Goal: Task Accomplishment & Management: Complete application form

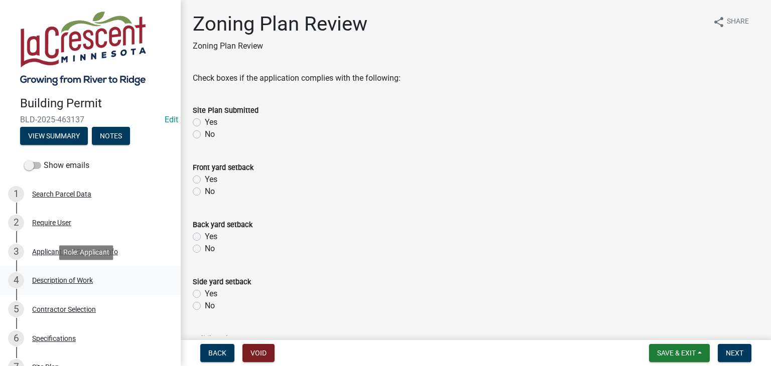
click at [79, 278] on div "Description of Work" at bounding box center [62, 280] width 61 height 7
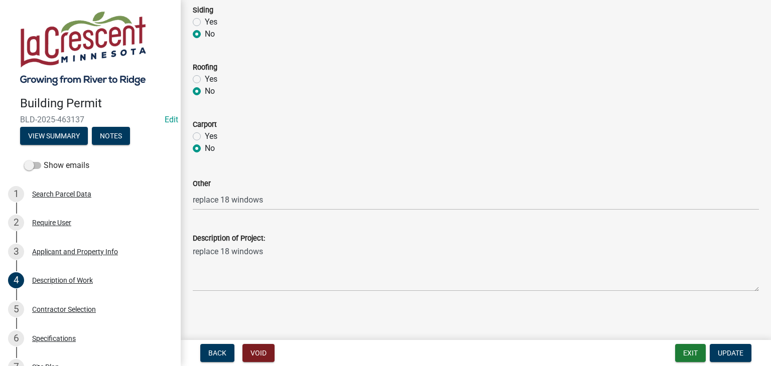
scroll to position [503, 0]
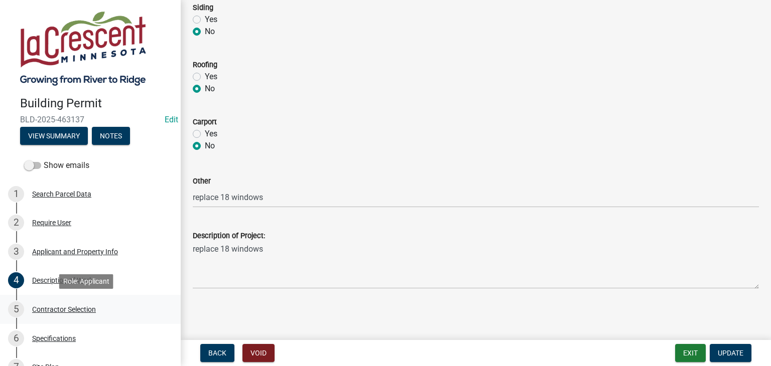
click at [77, 306] on div "Contractor Selection" at bounding box center [64, 309] width 64 height 7
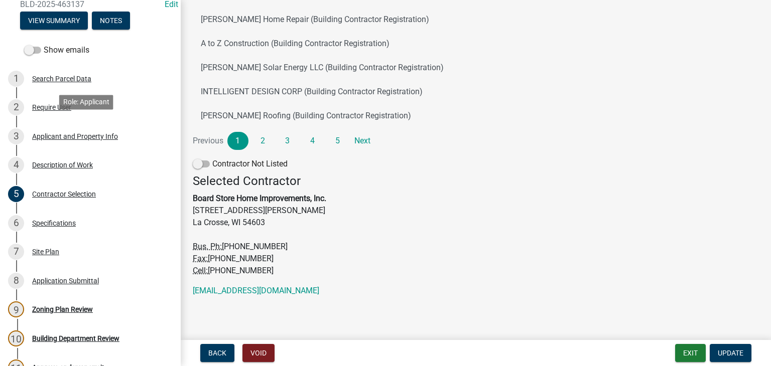
scroll to position [151, 0]
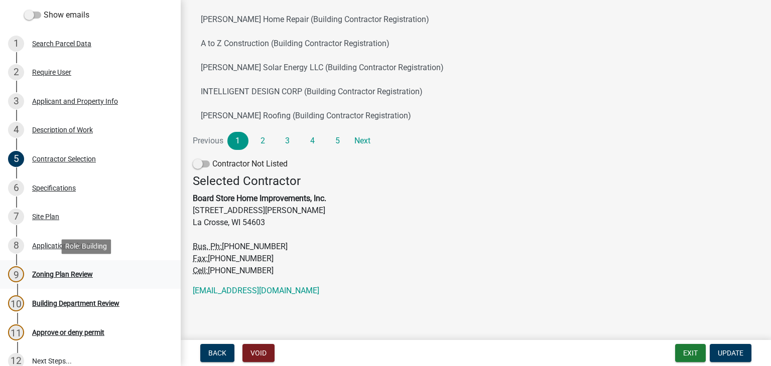
click at [79, 275] on div "Zoning Plan Review" at bounding box center [62, 274] width 61 height 7
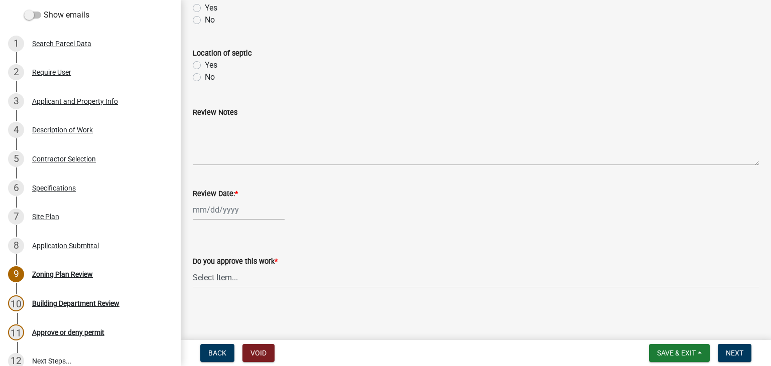
scroll to position [458, 0]
click at [241, 215] on div at bounding box center [239, 210] width 92 height 21
select select "8"
select select "2025"
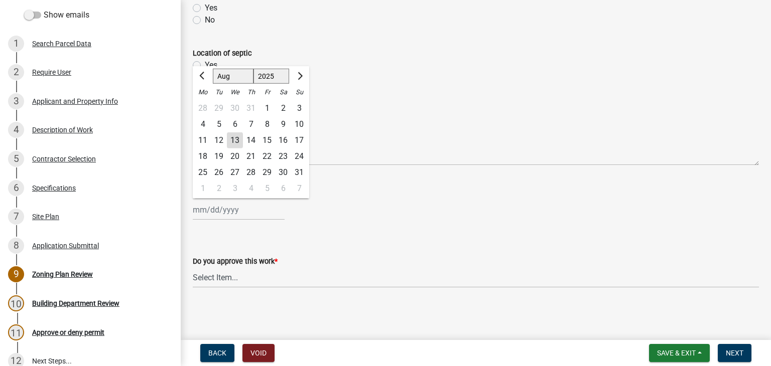
click at [234, 137] on div "13" at bounding box center [235, 140] width 16 height 16
type input "[DATE]"
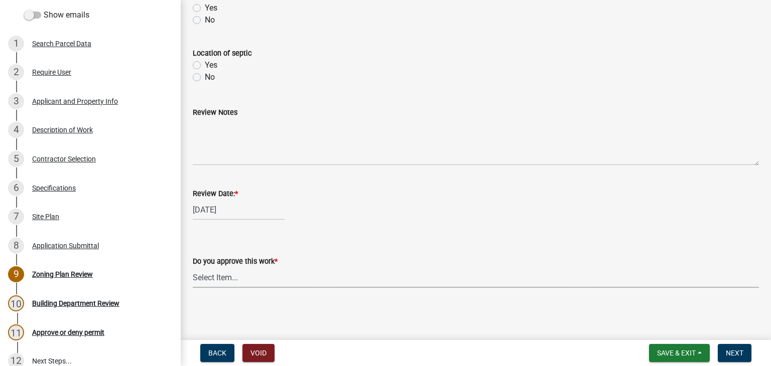
click at [212, 275] on select "Select Item... Yes No" at bounding box center [476, 277] width 566 height 21
click at [193, 267] on select "Select Item... Yes No" at bounding box center [476, 277] width 566 height 21
select select "90a60f2d-528c-4c9a-9c39-f00b3f6598b9"
click at [97, 305] on div "Building Department Review" at bounding box center [75, 303] width 87 height 7
click at [730, 355] on span "Next" at bounding box center [734, 353] width 18 height 8
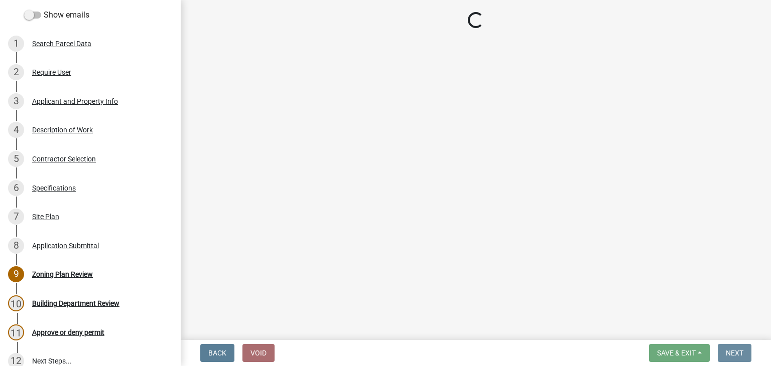
scroll to position [0, 0]
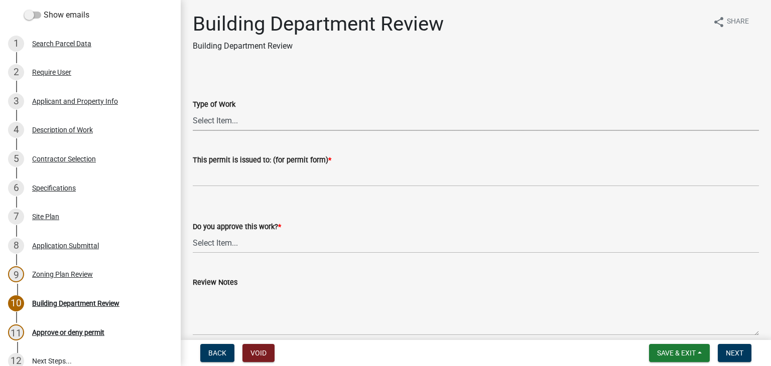
click at [218, 118] on select "Select Item... Roofing Siding Deck Other" at bounding box center [476, 120] width 566 height 21
click at [193, 110] on select "Select Item... Roofing Siding Deck Other" at bounding box center [476, 120] width 566 height 21
select select "bbf8997e-a289-4d03-8bd2-4f168381adc4"
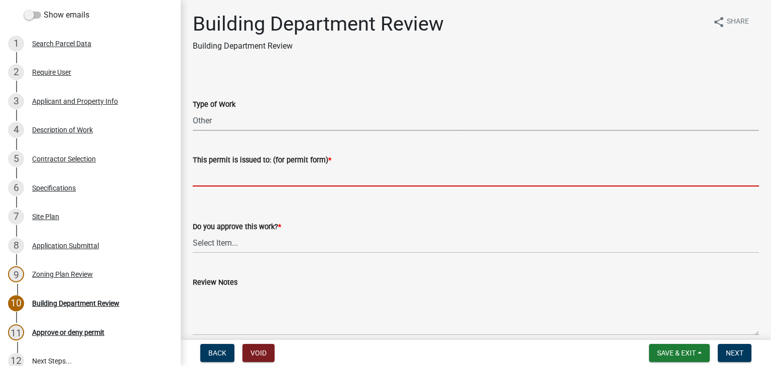
click at [213, 183] on input "This permit is issued to: (for permit form) *" at bounding box center [476, 176] width 566 height 21
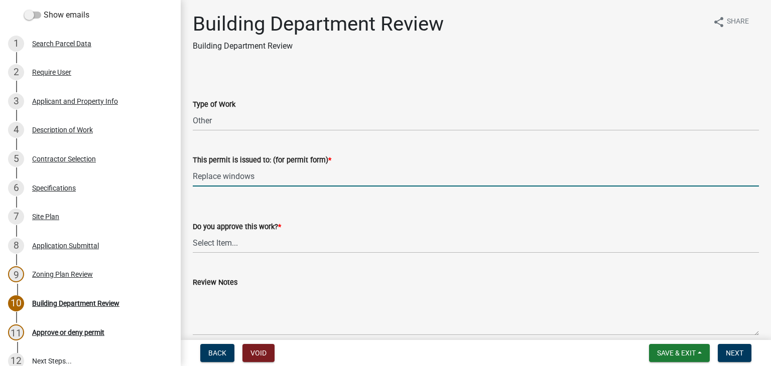
type input "Replace windows"
click at [223, 244] on select "Select Item... Yes No" at bounding box center [476, 243] width 566 height 21
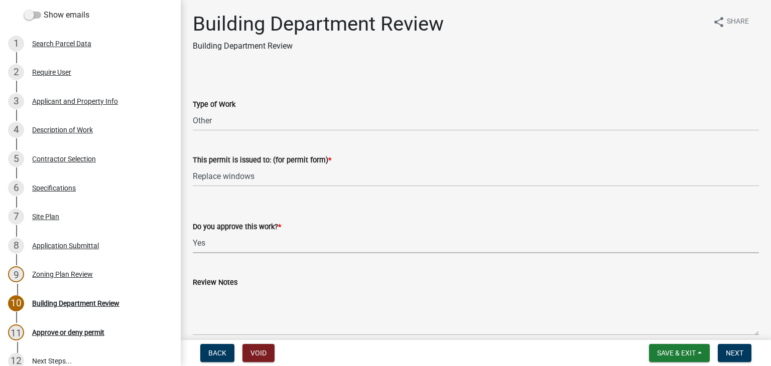
click at [193, 233] on select "Select Item... Yes No" at bounding box center [476, 243] width 566 height 21
select select "689549b3-38a5-47de-8a89-287a50612ed0"
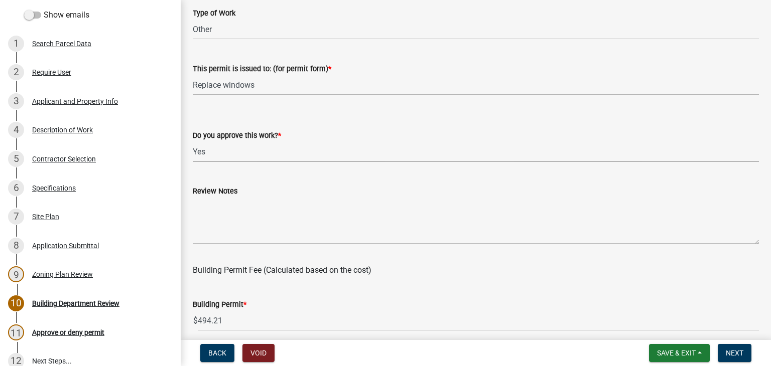
scroll to position [100, 0]
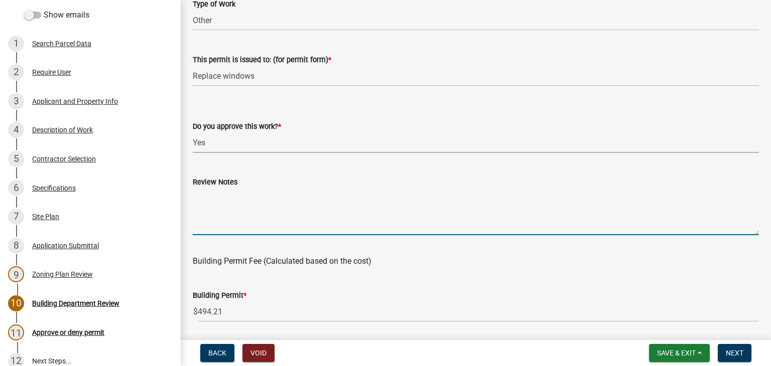
click at [213, 197] on textarea "Review Notes" at bounding box center [476, 211] width 566 height 47
type textarea "N"
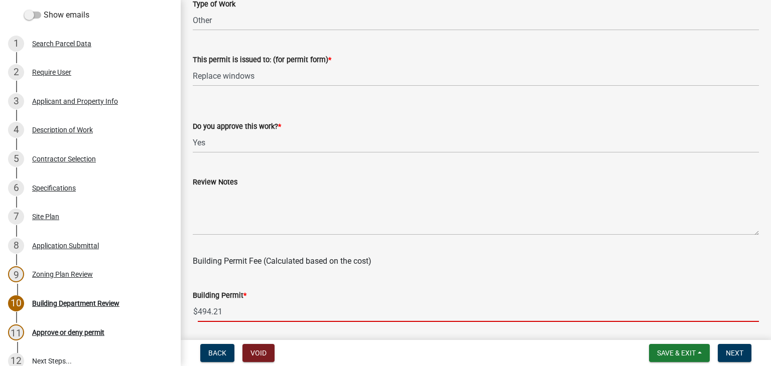
click at [233, 310] on input "494.21" at bounding box center [478, 312] width 561 height 21
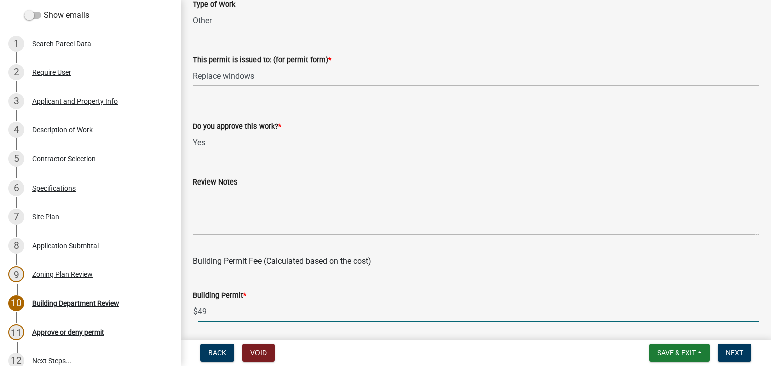
type input "4"
type input "50"
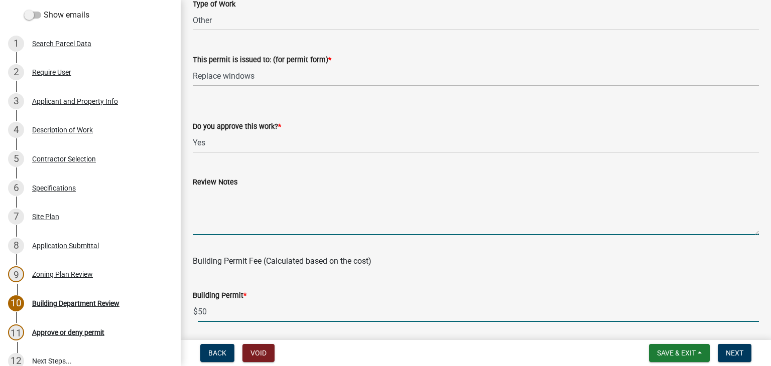
click at [205, 201] on textarea "Review Notes" at bounding box center [476, 211] width 566 height 47
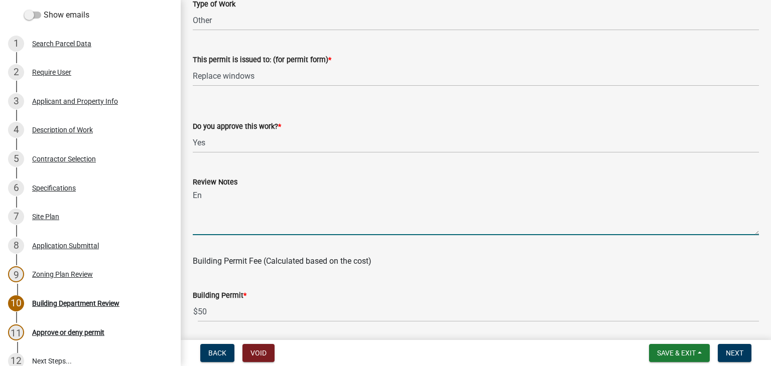
type textarea "E"
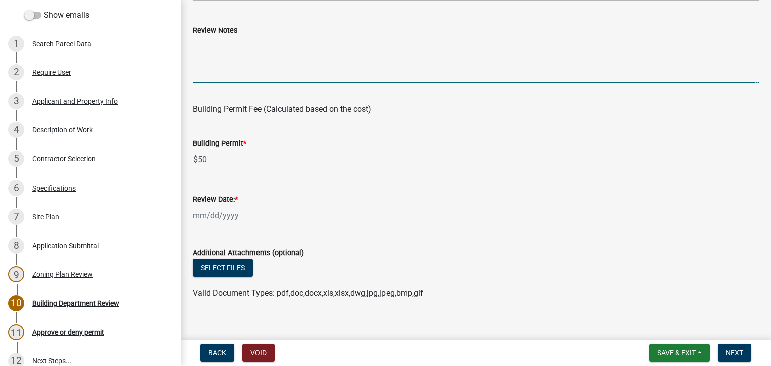
scroll to position [264, 0]
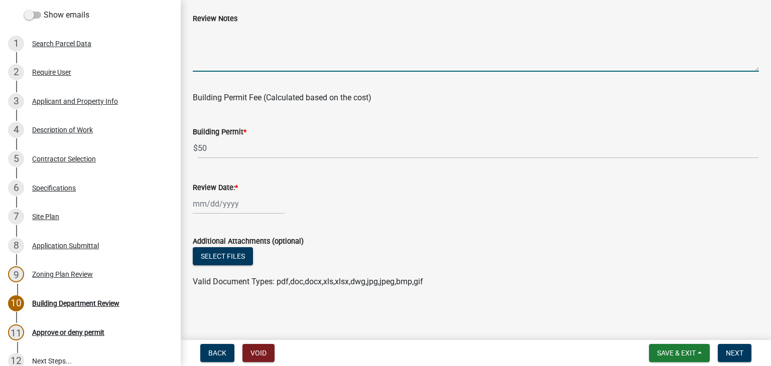
click at [216, 199] on div at bounding box center [239, 204] width 92 height 21
select select "8"
select select "2025"
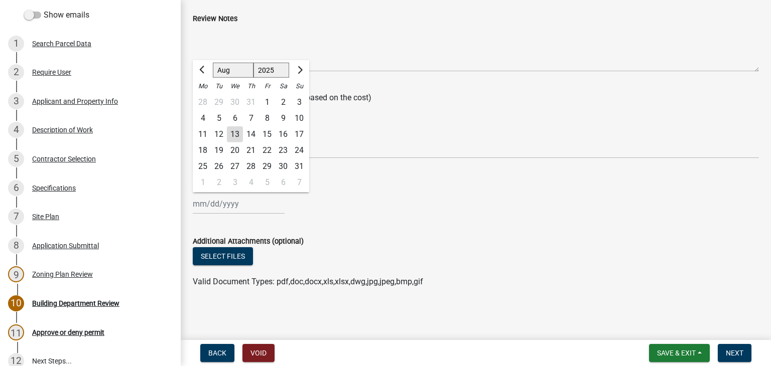
click at [233, 133] on div "13" at bounding box center [235, 134] width 16 height 16
type input "[DATE]"
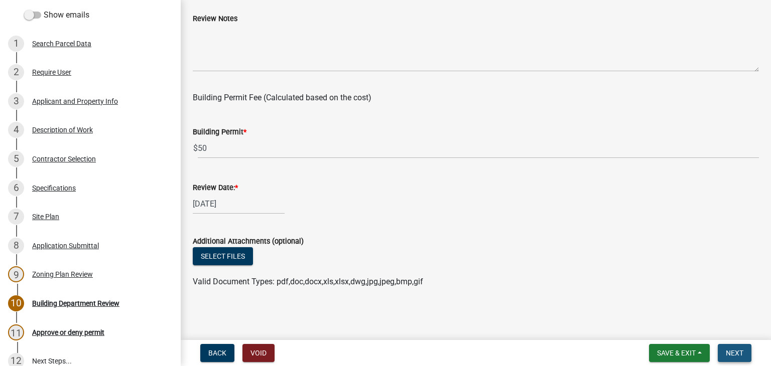
click at [735, 355] on span "Next" at bounding box center [734, 353] width 18 height 8
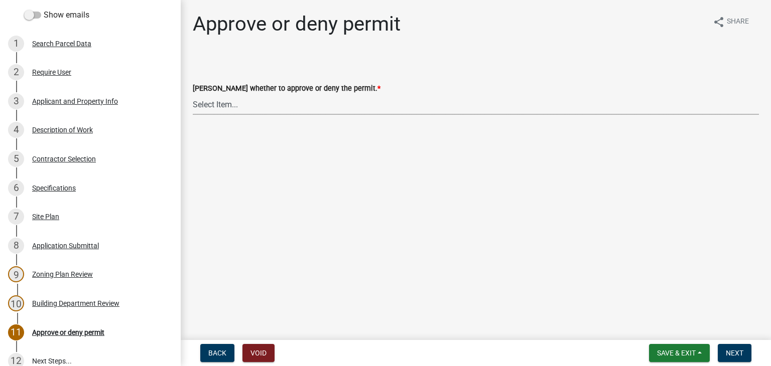
click at [208, 105] on select "Select Item... Approve Deny" at bounding box center [476, 104] width 566 height 21
click at [193, 94] on select "Select Item... Approve Deny" at bounding box center [476, 104] width 566 height 21
select select "d6055423-832b-4dbf-8b87-0bb94d1ae5d3"
click at [737, 355] on span "Next" at bounding box center [734, 353] width 18 height 8
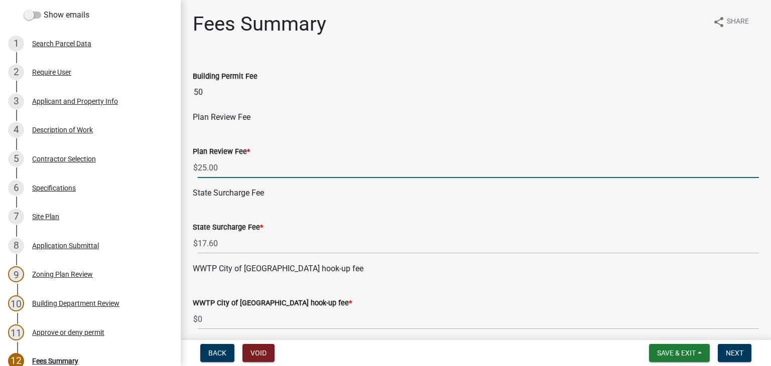
click at [227, 165] on input "25.00" at bounding box center [478, 168] width 561 height 21
type input "2"
type input "0"
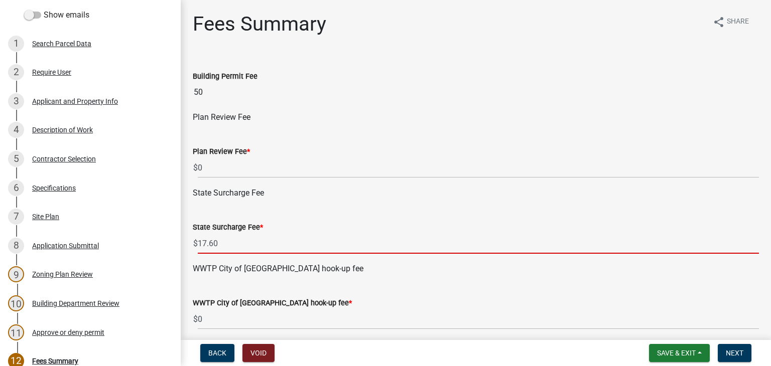
click at [224, 243] on input "17.60" at bounding box center [478, 243] width 561 height 21
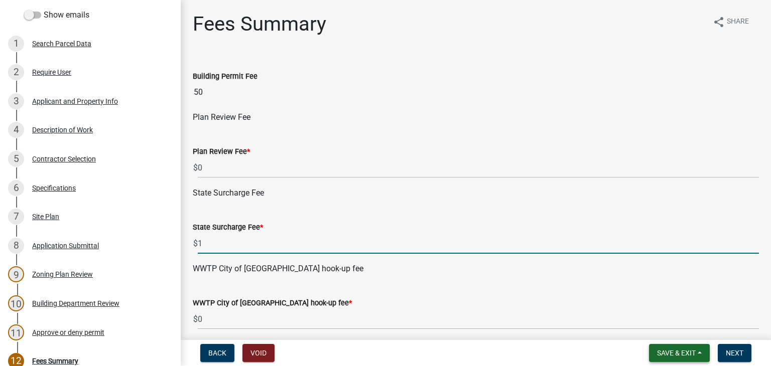
type input "1"
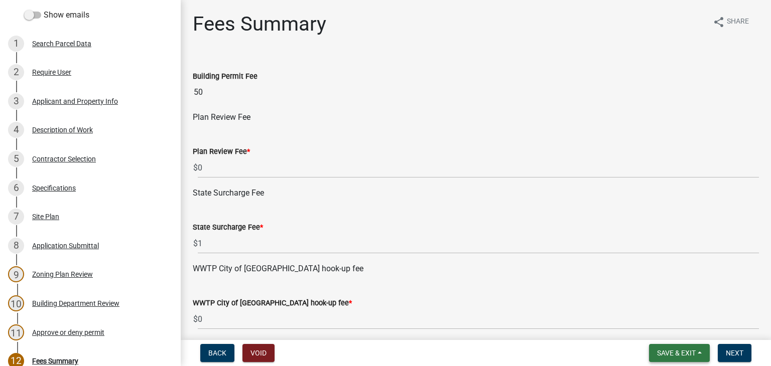
click at [700, 350] on button "Save & Exit" at bounding box center [679, 353] width 61 height 18
click at [666, 306] on button "Save" at bounding box center [669, 303] width 80 height 24
